Goal: Task Accomplishment & Management: Manage account settings

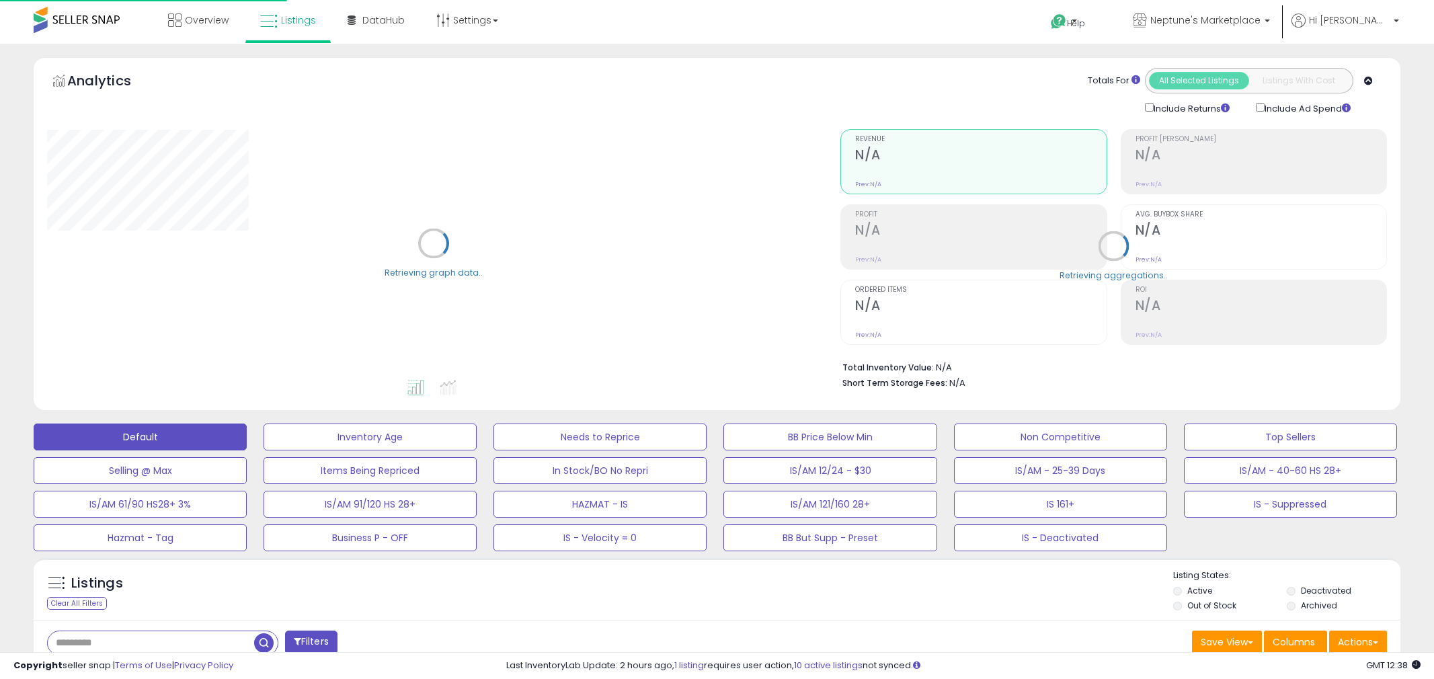
type input "**********"
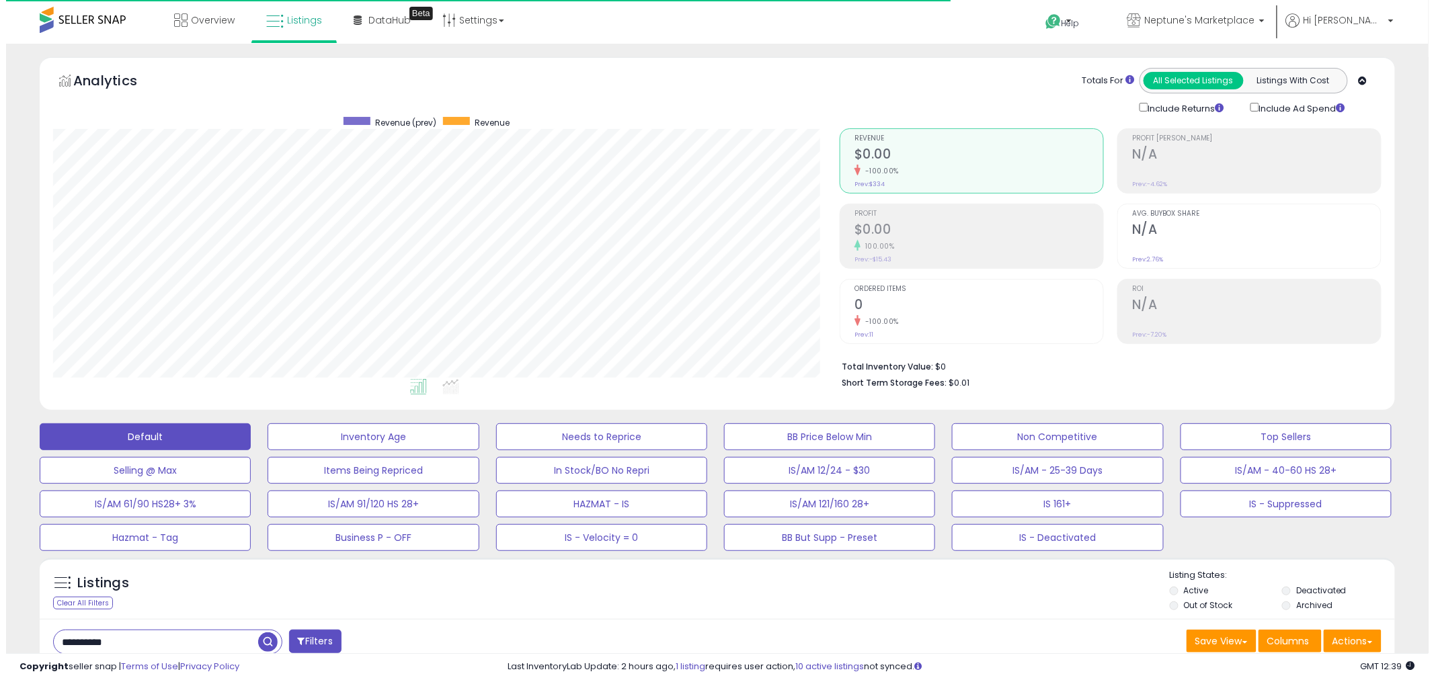
scroll to position [276, 786]
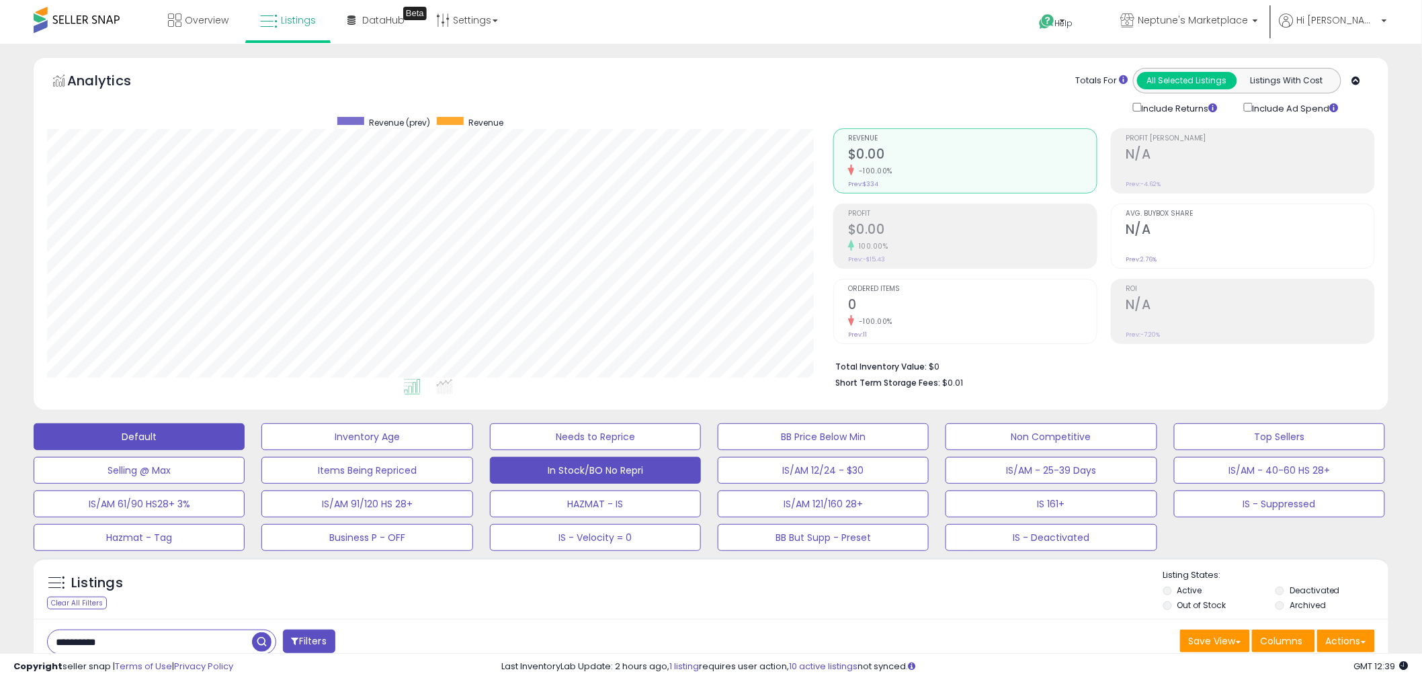
click at [667, 472] on button "In Stock/BO No Repri" at bounding box center [595, 470] width 211 height 27
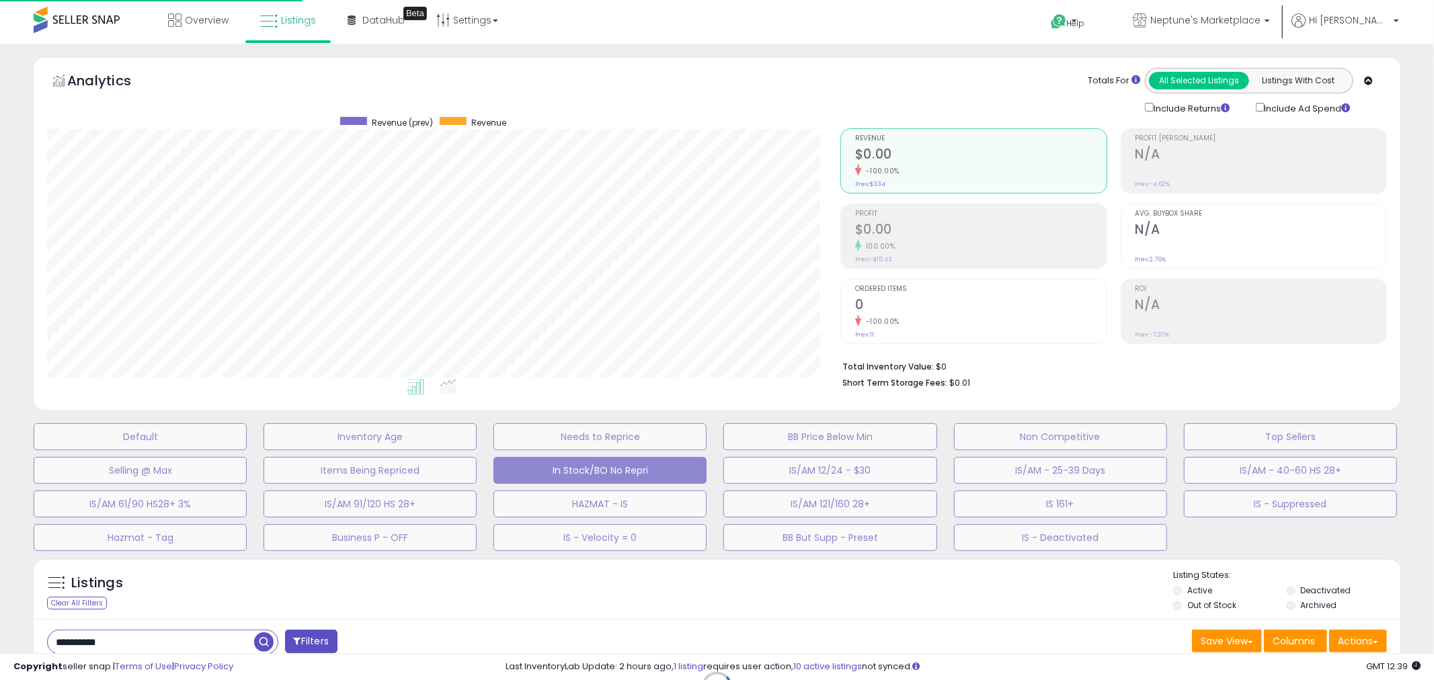
select select "**"
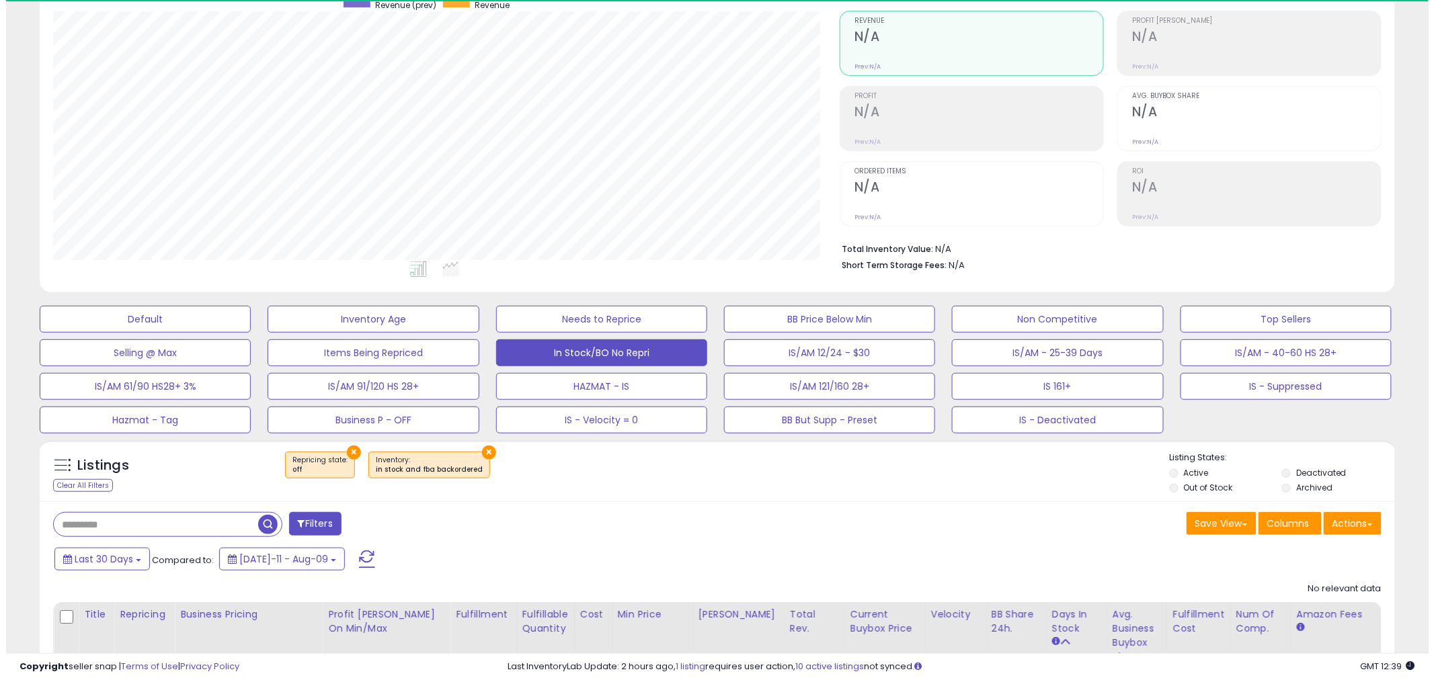
scroll to position [223, 0]
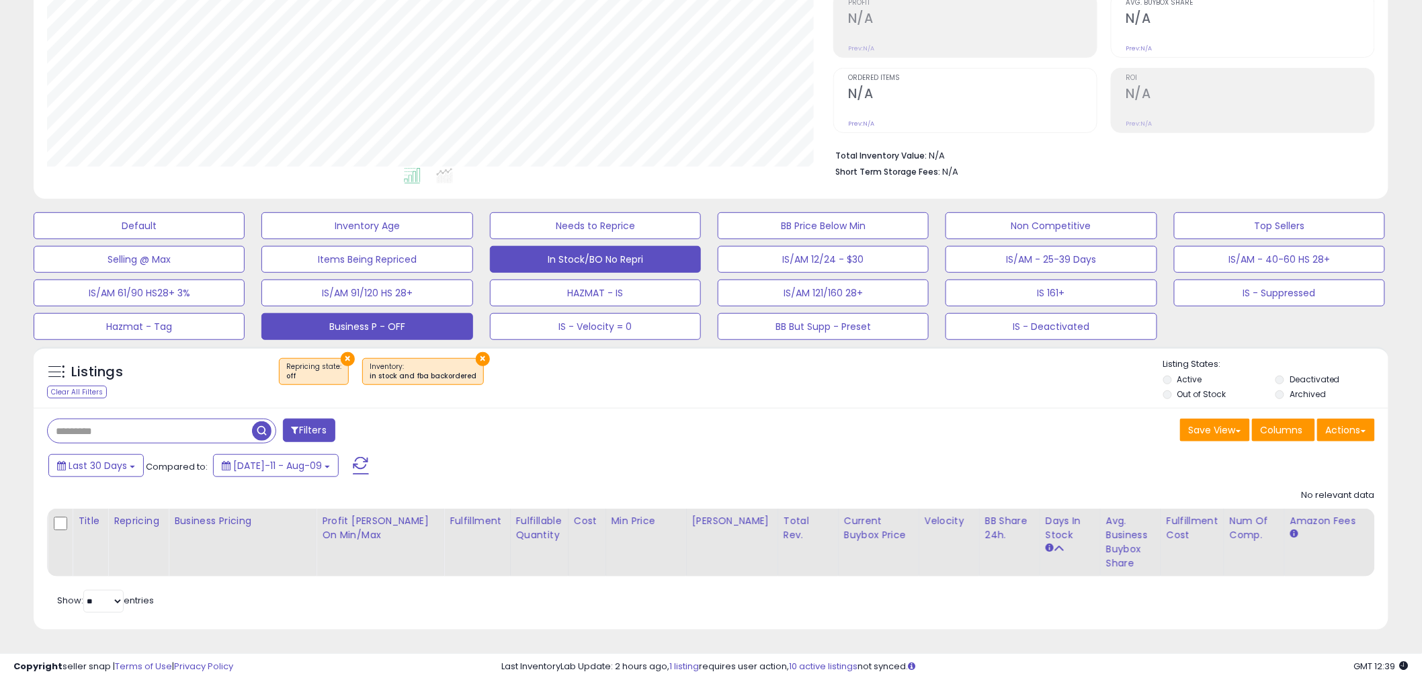
click at [319, 317] on button "Business P - OFF" at bounding box center [366, 326] width 211 height 27
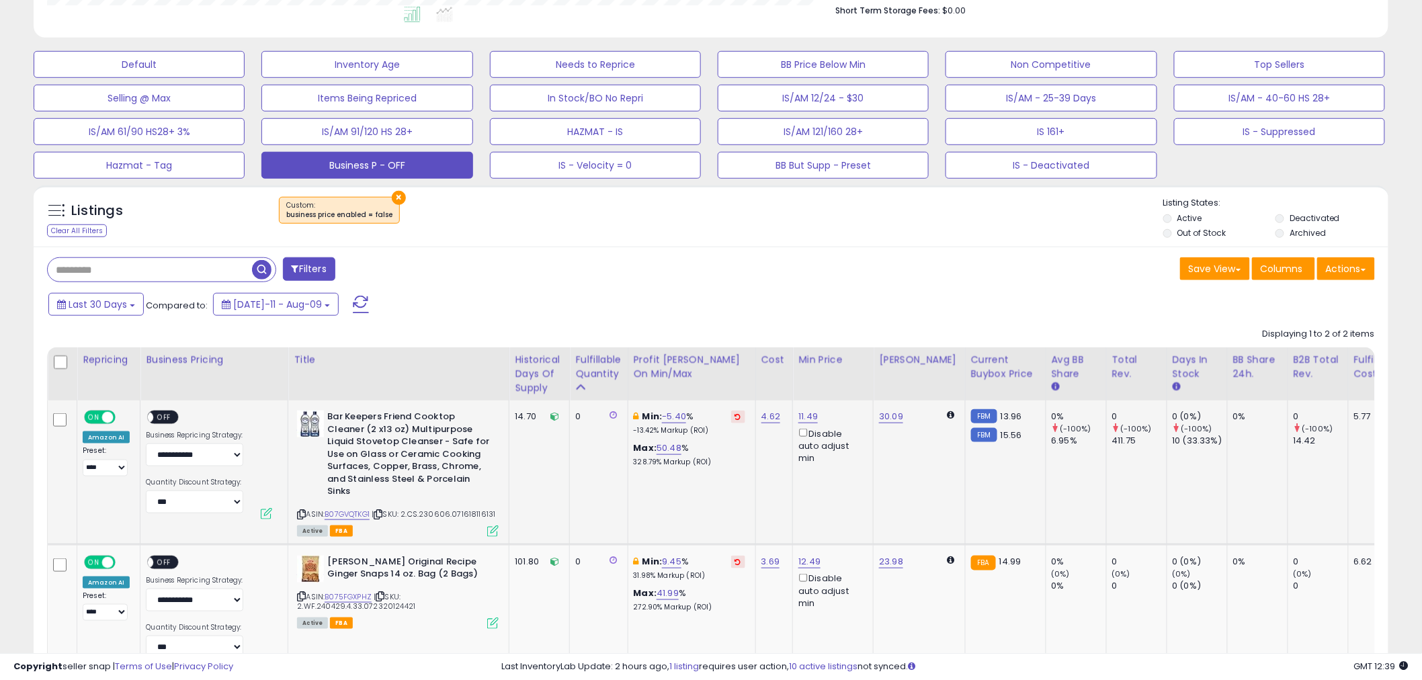
scroll to position [276, 786]
click at [154, 420] on span "OFF" at bounding box center [165, 417] width 22 height 11
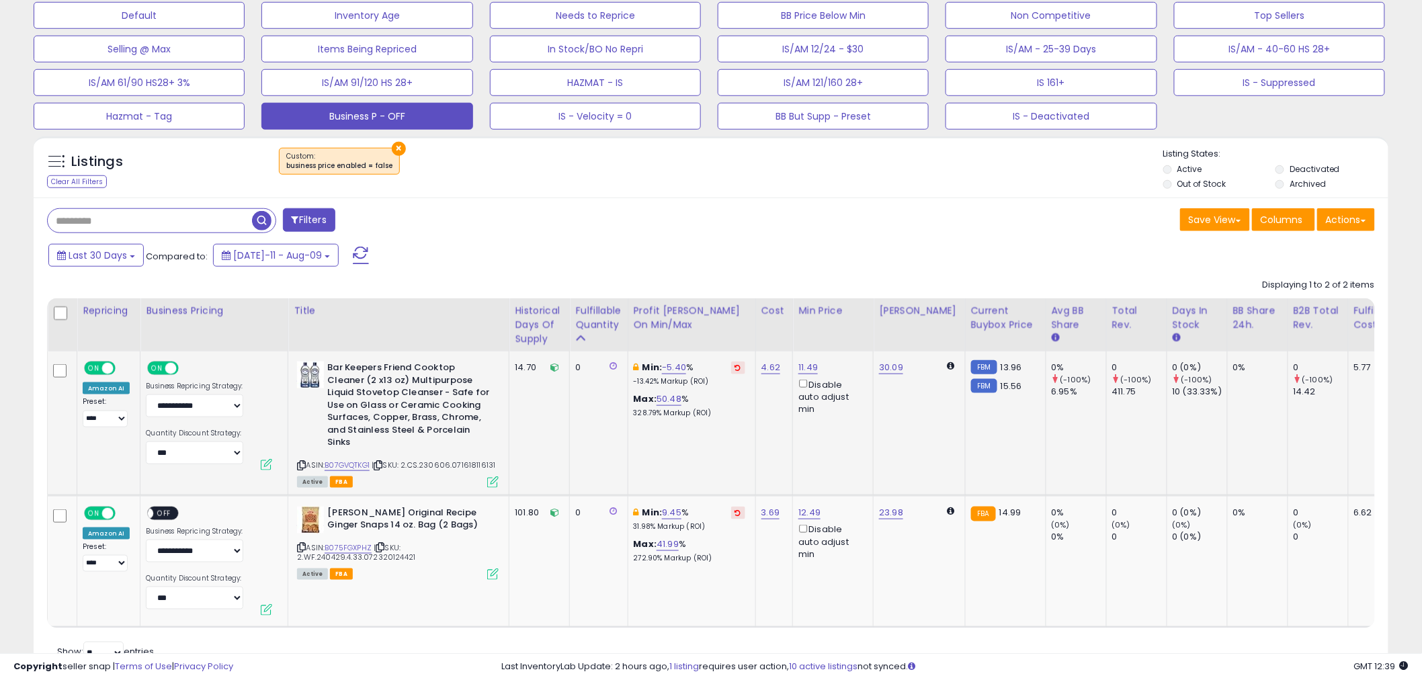
scroll to position [447, 0]
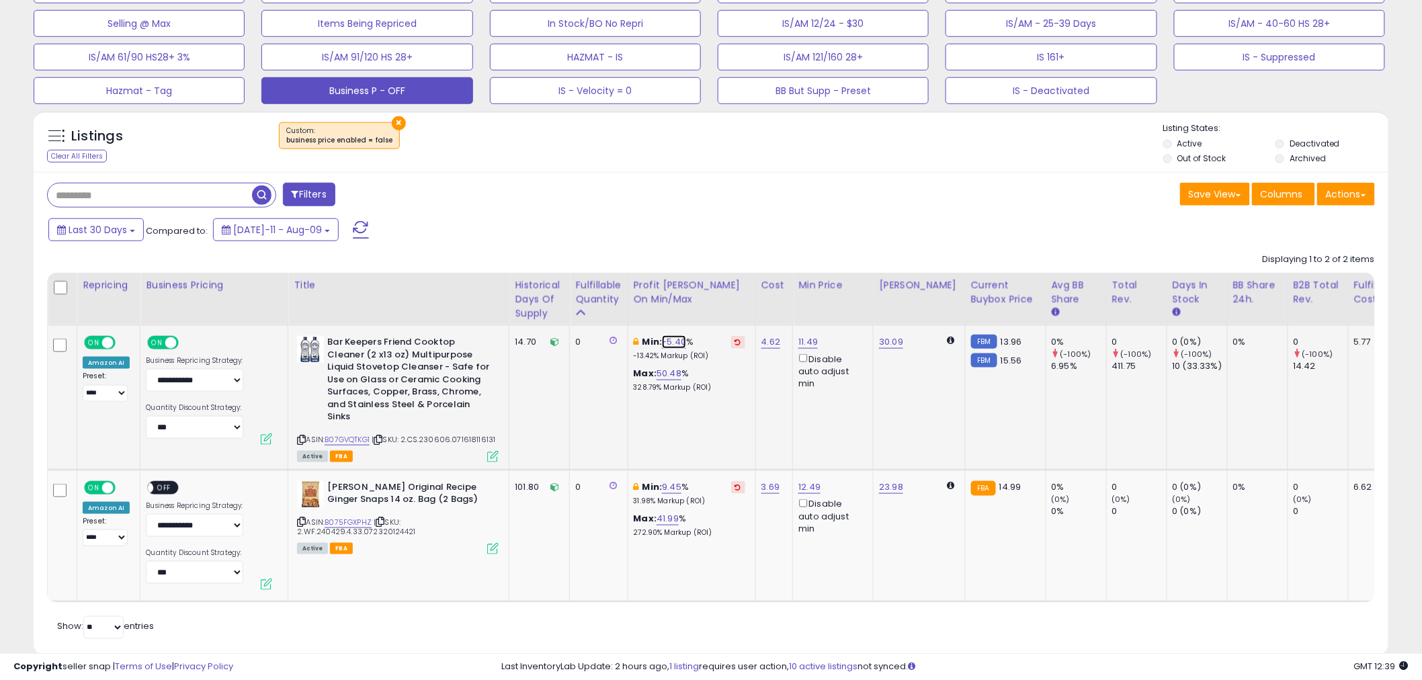
click at [676, 341] on link "-5.40" at bounding box center [674, 341] width 24 height 13
drag, startPoint x: 642, startPoint y: 291, endPoint x: 530, endPoint y: 287, distance: 112.3
click at [530, 287] on table "Repricing Business Pricing Title Cost Min Price ON" at bounding box center [1210, 438] width 2327 height 330
type input "*"
click button "submit" at bounding box center [711, 295] width 23 height 20
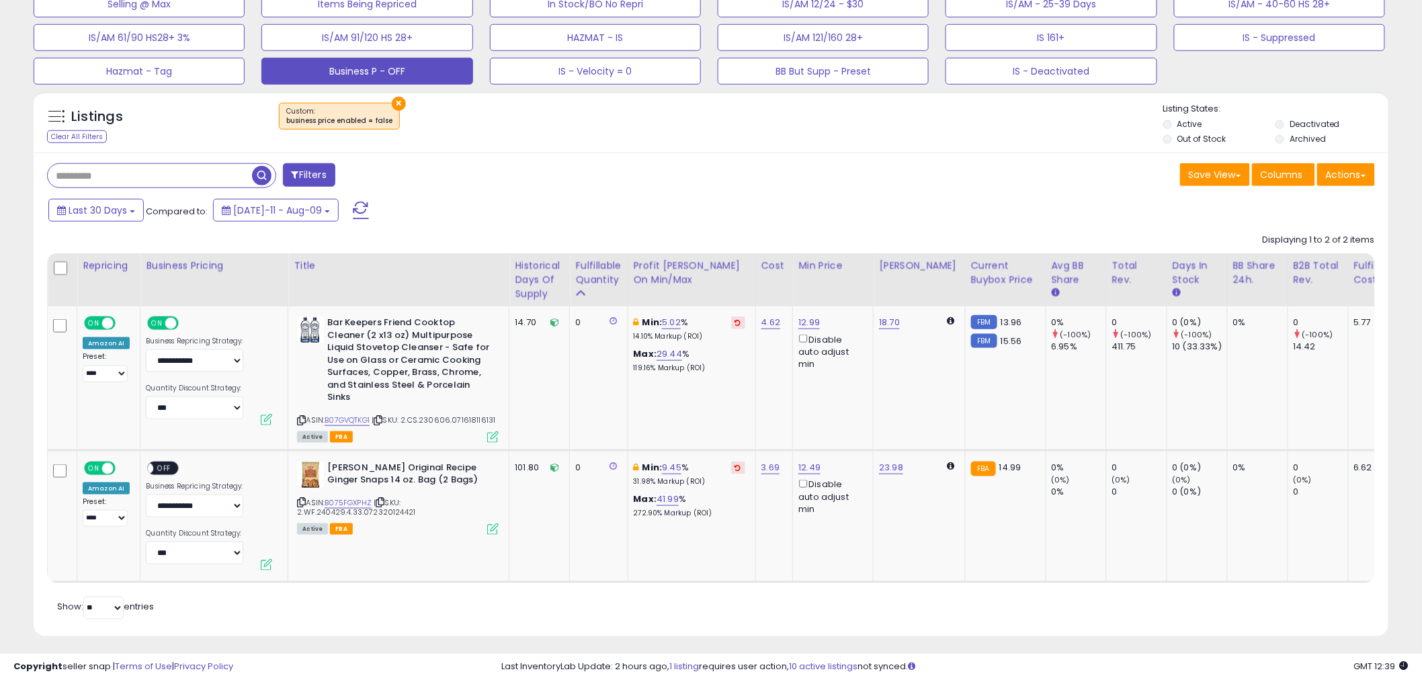
scroll to position [484, 0]
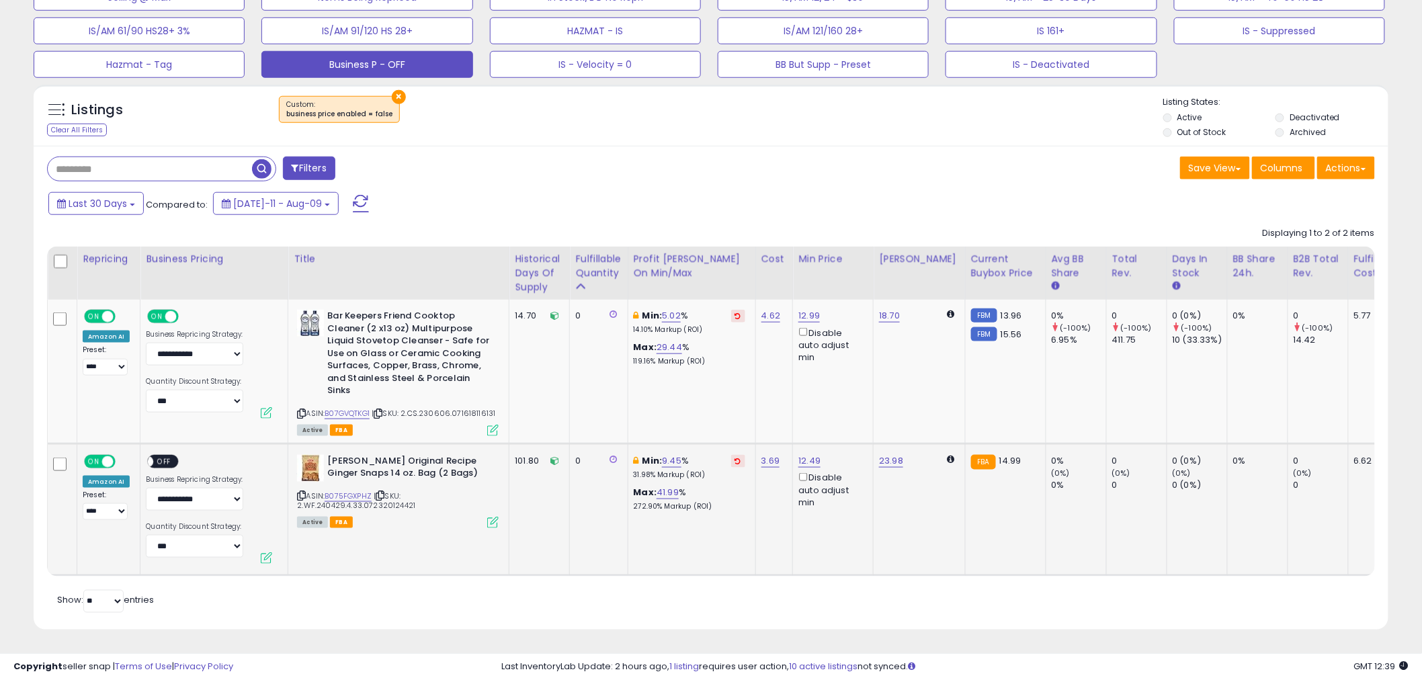
click at [164, 456] on span "OFF" at bounding box center [165, 461] width 22 height 11
click at [659, 486] on link "41.99" at bounding box center [668, 492] width 22 height 13
drag, startPoint x: 639, startPoint y: 428, endPoint x: 534, endPoint y: 427, distance: 104.9
click at [534, 427] on tbody "**********" at bounding box center [1211, 438] width 2326 height 276
type input "**"
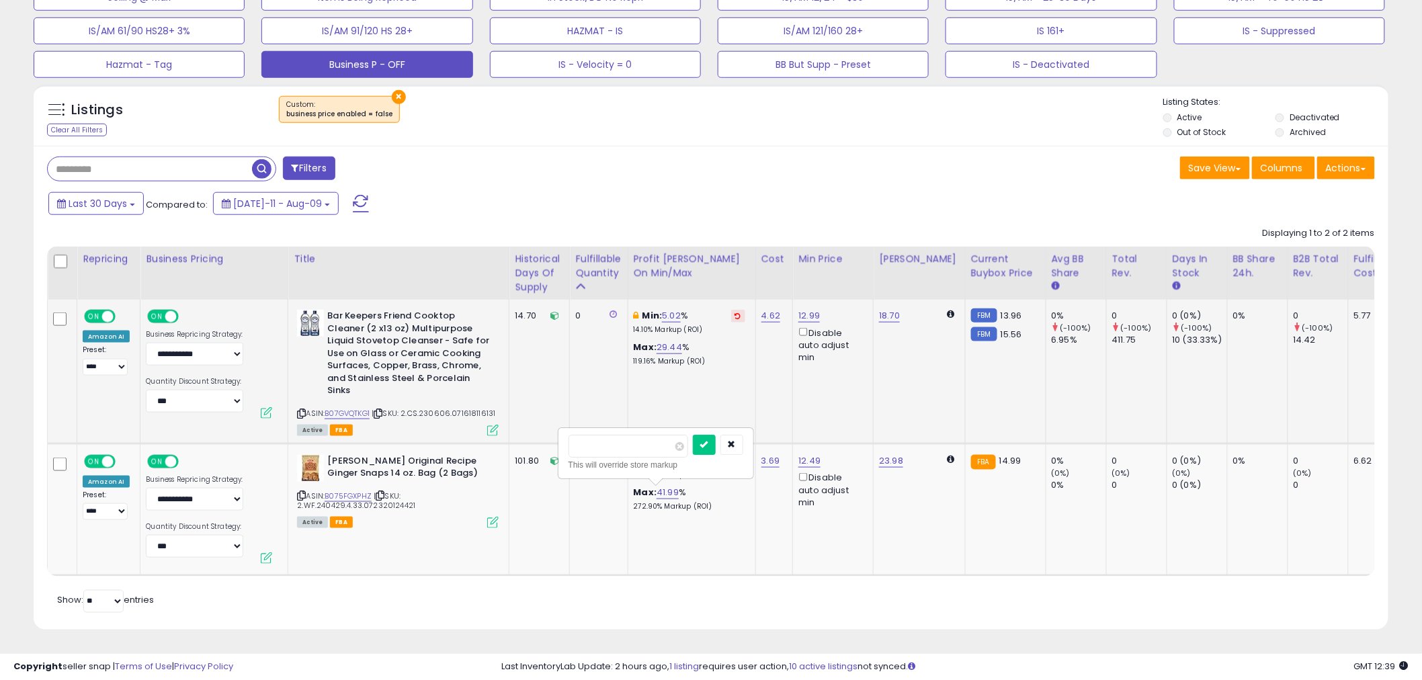
click button "submit" at bounding box center [704, 445] width 23 height 20
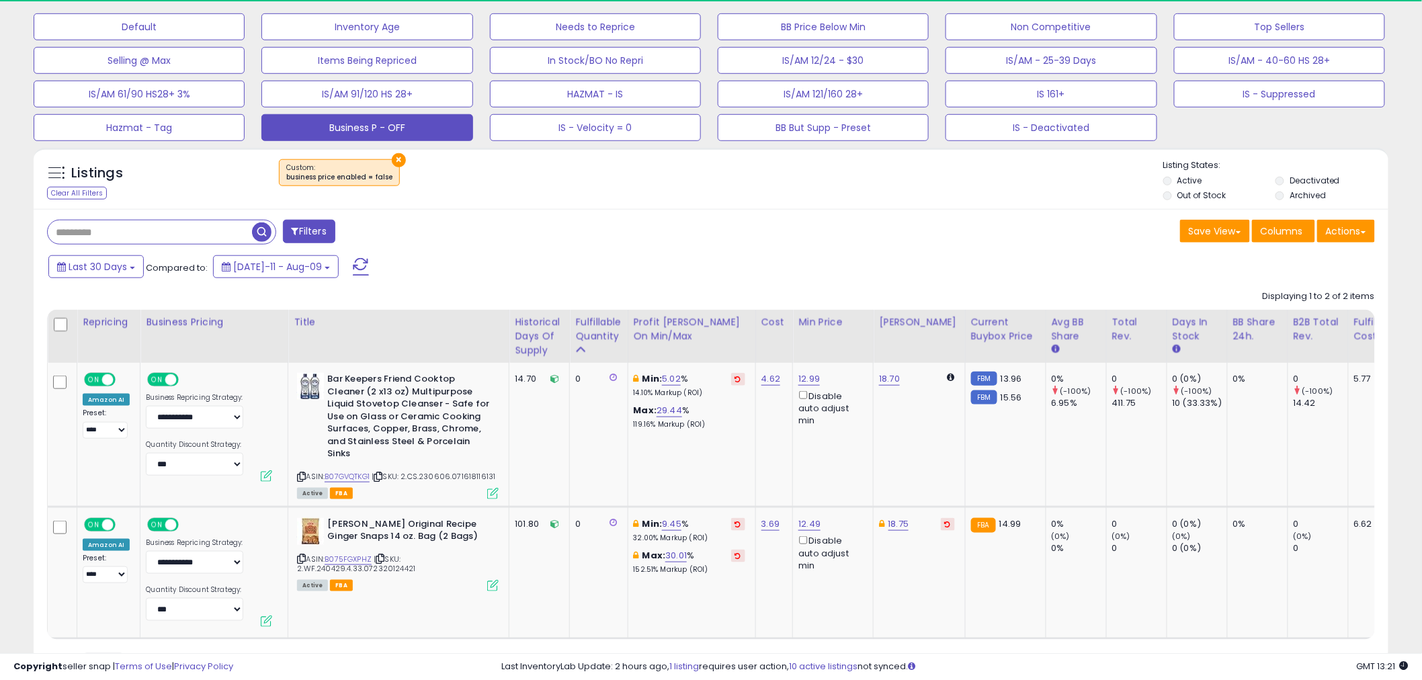
scroll to position [409, 0]
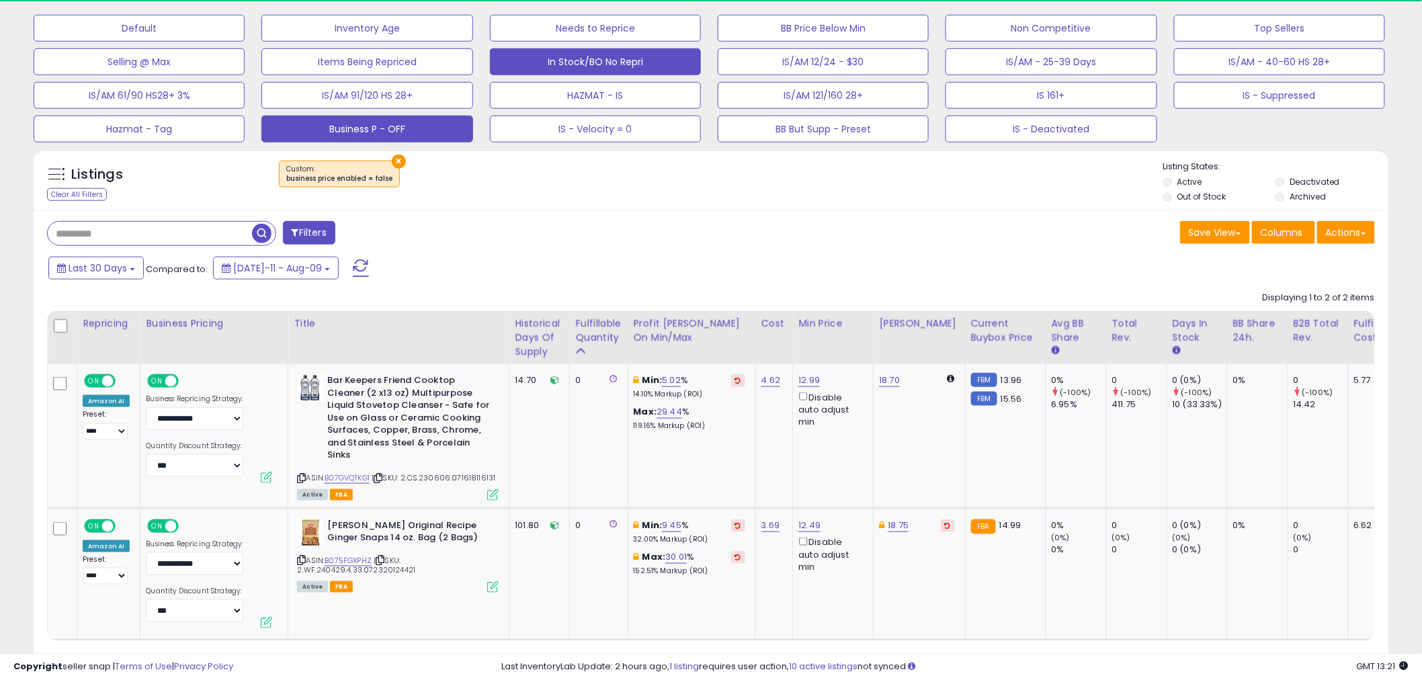
click at [662, 57] on button "In Stock/BO No Repri" at bounding box center [595, 61] width 211 height 27
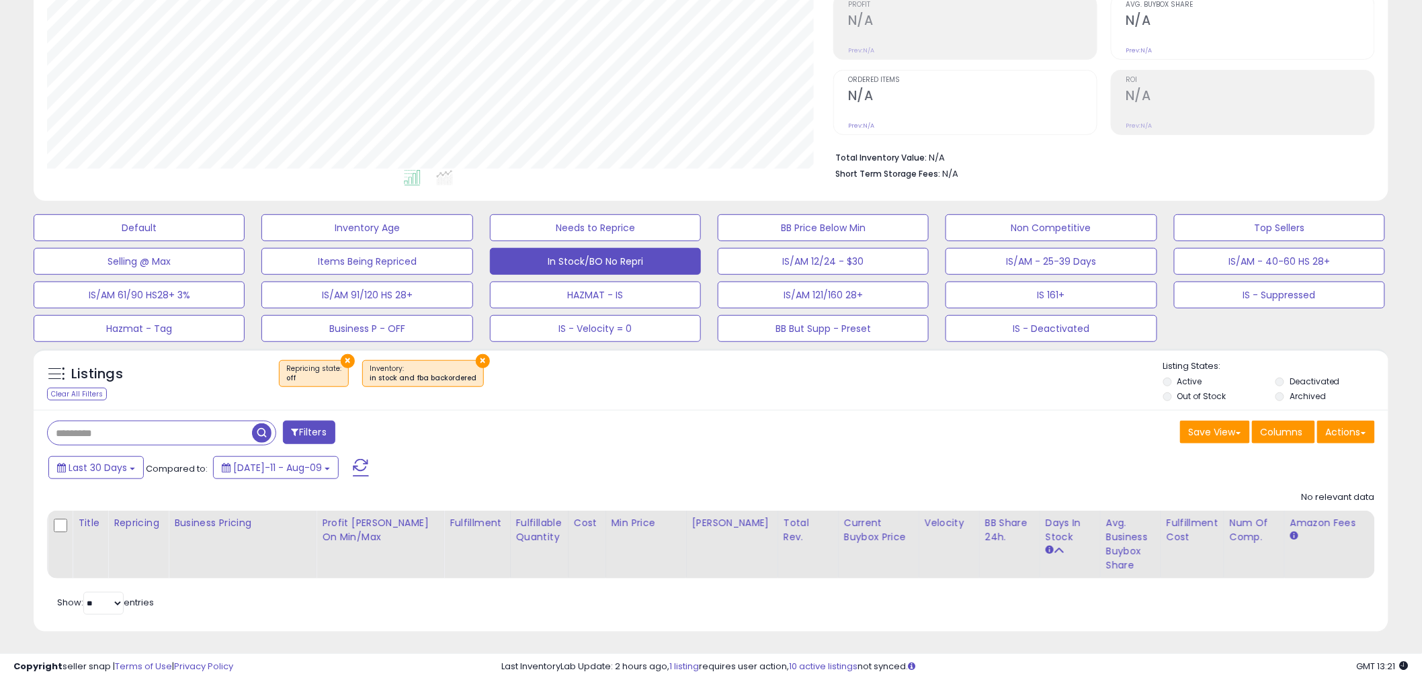
scroll to position [276, 786]
